Goal: Transaction & Acquisition: Purchase product/service

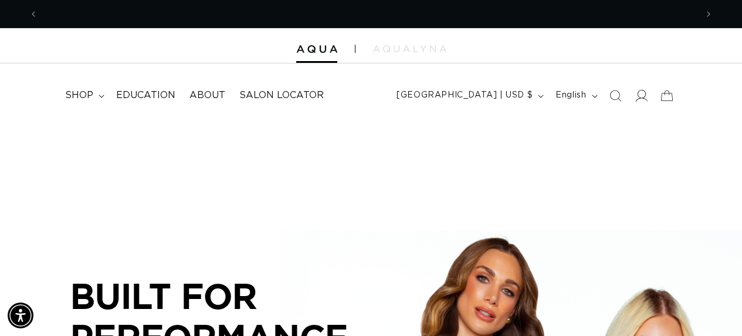
scroll to position [0, 659]
click at [641, 94] on icon at bounding box center [641, 95] width 12 height 12
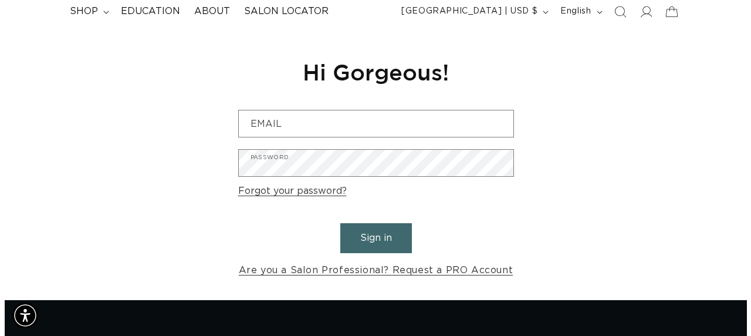
scroll to position [113, 0]
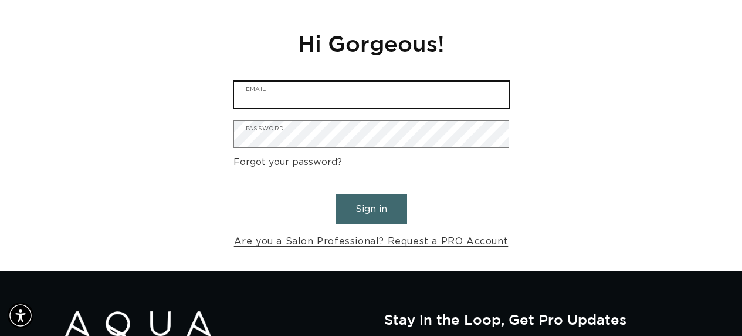
type input "[EMAIL_ADDRESS][DOMAIN_NAME]"
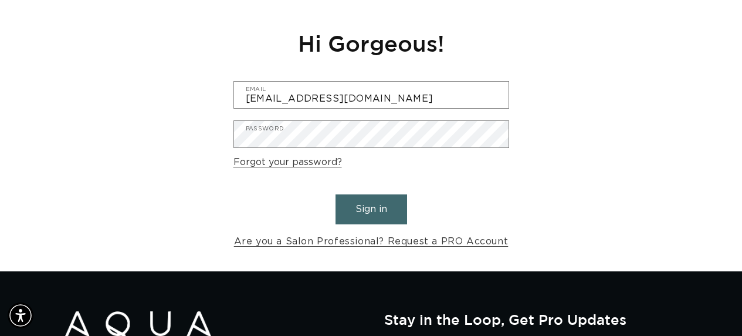
click at [368, 207] on button "Sign in" at bounding box center [372, 209] width 72 height 30
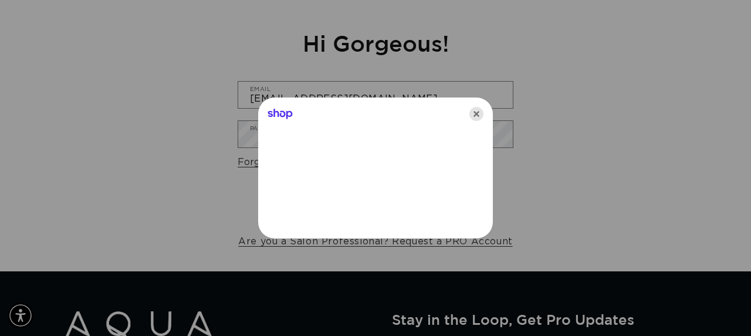
click at [478, 113] on icon "Close" at bounding box center [477, 114] width 14 height 14
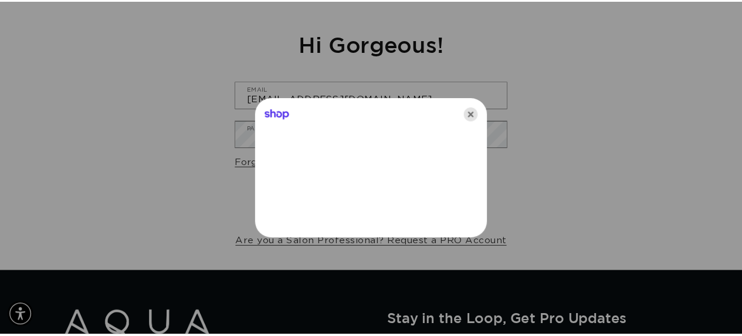
scroll to position [0, 659]
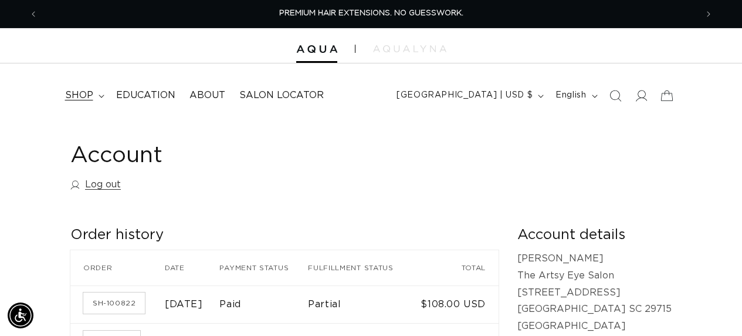
scroll to position [0, 659]
click at [92, 95] on span "shop" at bounding box center [79, 95] width 28 height 12
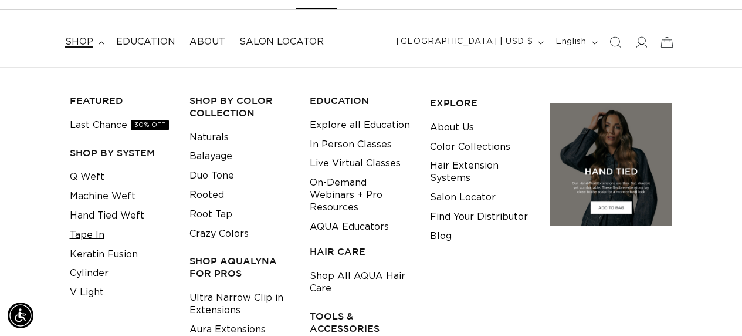
scroll to position [0, 1318]
click at [99, 237] on link "Tape In" at bounding box center [87, 234] width 35 height 19
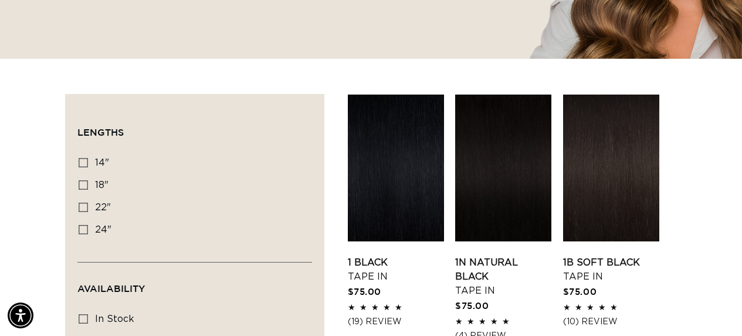
scroll to position [358, 0]
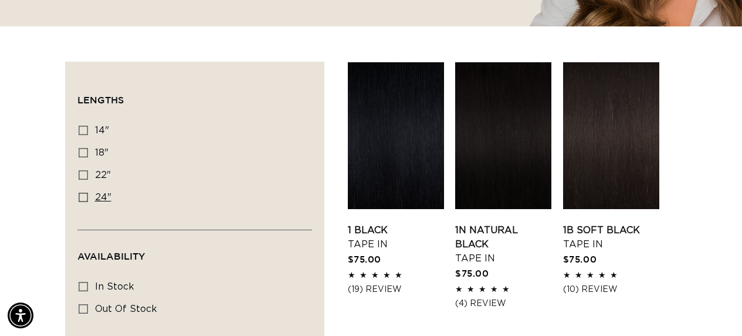
click at [84, 194] on icon at bounding box center [83, 197] width 9 height 9
click at [84, 194] on input "24" 24" (27 products)" at bounding box center [83, 197] width 9 height 9
checkbox input "true"
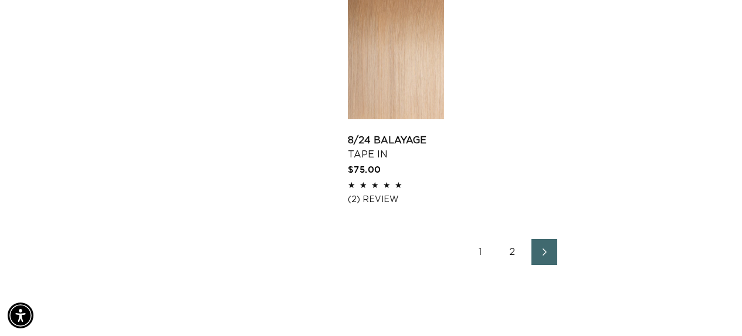
scroll to position [0, 1318]
click at [546, 258] on span "Next page" at bounding box center [545, 252] width 8 height 14
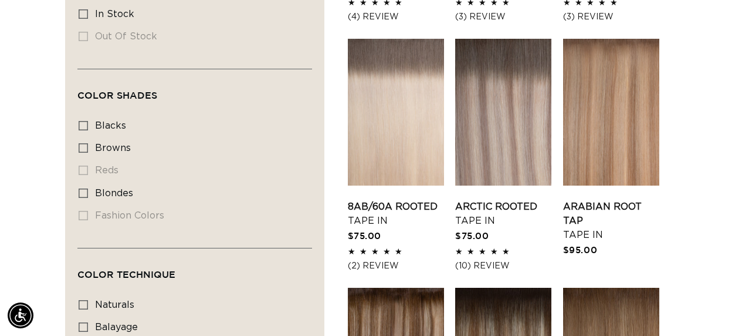
scroll to position [637, 0]
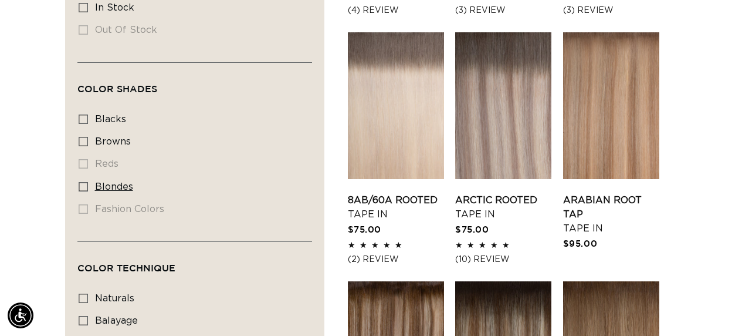
click at [83, 186] on icon at bounding box center [83, 186] width 9 height 9
click at [83, 186] on input "blondes blondes (20 products)" at bounding box center [83, 186] width 9 height 9
checkbox input "true"
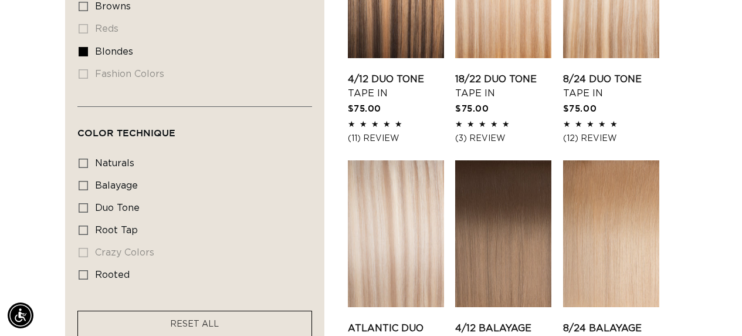
scroll to position [0, 659]
click at [85, 207] on icon at bounding box center [83, 207] width 9 height 9
click at [85, 207] on input "duo tone duo tone (4 products)" at bounding box center [83, 207] width 9 height 9
checkbox input "true"
